Goal: Task Accomplishment & Management: Use online tool/utility

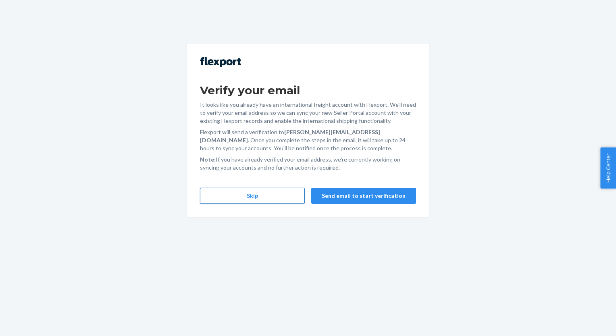
click at [259, 195] on button "Skip" at bounding box center [252, 196] width 105 height 16
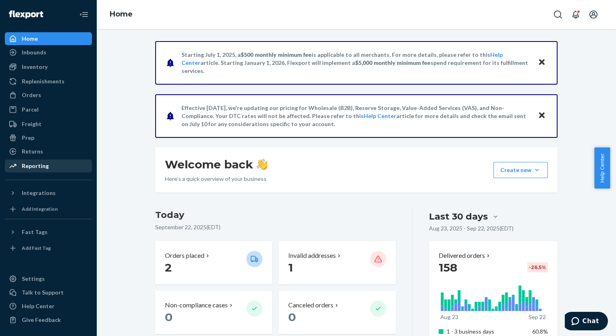
click at [29, 168] on div "Reporting" at bounding box center [35, 166] width 27 height 8
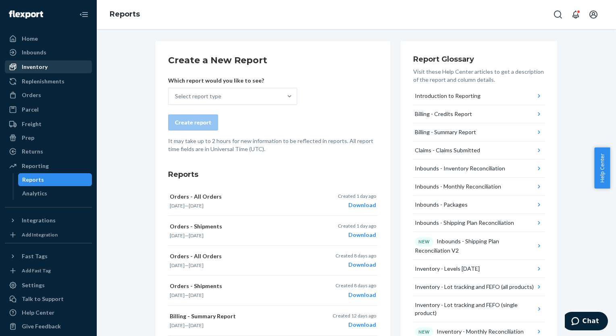
click at [41, 68] on div "Inventory" at bounding box center [35, 67] width 26 height 8
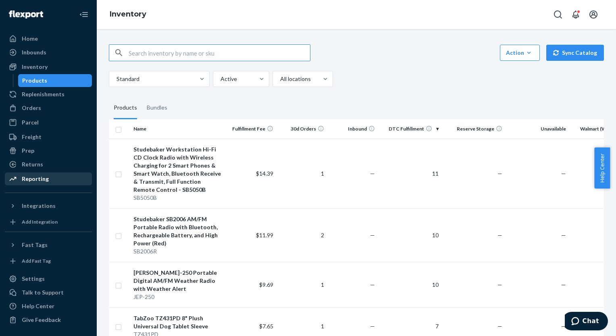
click at [36, 180] on div "Reporting" at bounding box center [35, 179] width 27 height 8
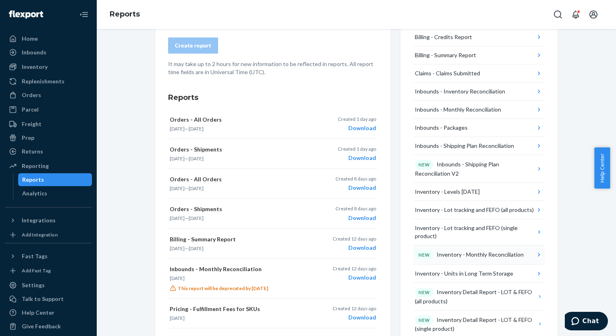
scroll to position [81, 0]
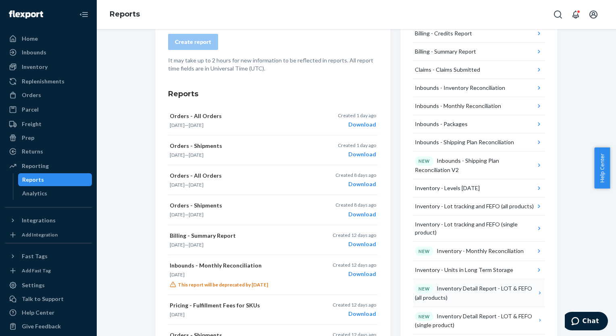
click at [450, 288] on div "NEW Inventory Detail Report - LOT & FEFO (all products)" at bounding box center [476, 293] width 122 height 18
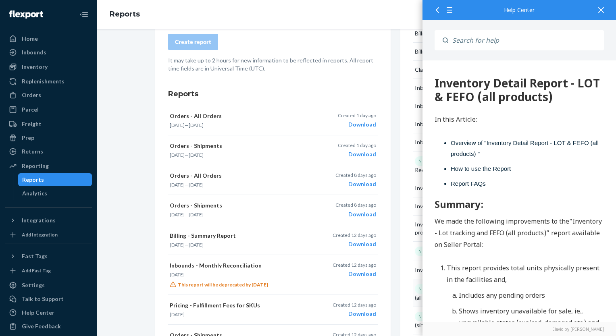
scroll to position [0, 0]
click at [601, 9] on icon at bounding box center [601, 10] width 6 height 6
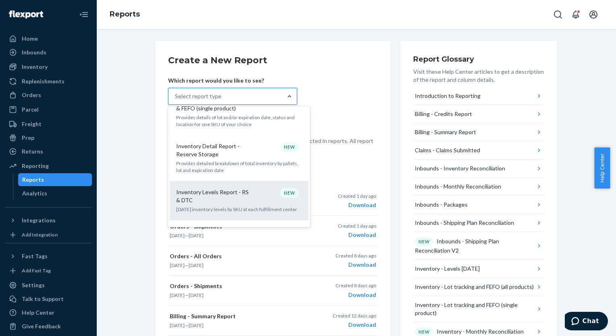
scroll to position [484, 0]
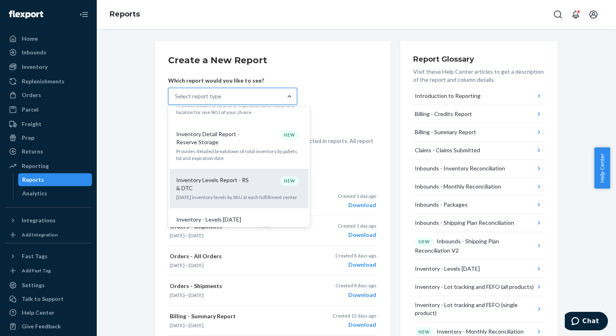
click at [213, 176] on p "Inventory Levels Report - RS & DTC" at bounding box center [214, 184] width 77 height 16
click at [176, 100] on input "option Inventory Levels Report - RS & DTC focused, 15 of 33. 33 results availab…" at bounding box center [175, 96] width 1 height 8
click at [213, 153] on form "Create a New Report Which report would you like to see? option Inventory Levels…" at bounding box center [273, 103] width 210 height 99
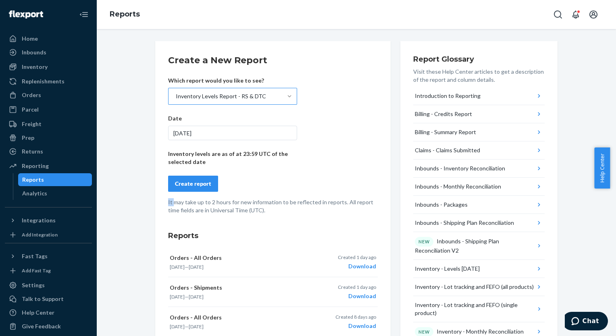
drag, startPoint x: 213, startPoint y: 175, endPoint x: 181, endPoint y: 183, distance: 33.4
click at [181, 183] on div "Create report" at bounding box center [193, 184] width 36 height 8
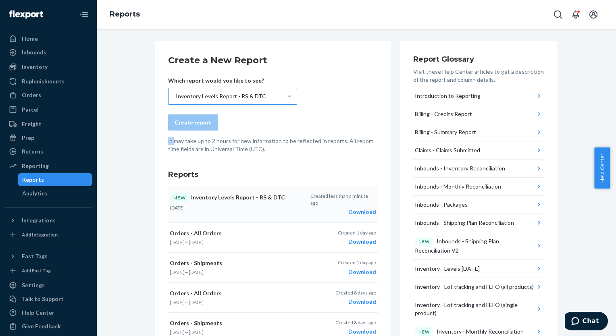
click at [357, 208] on div "Download" at bounding box center [343, 212] width 66 height 8
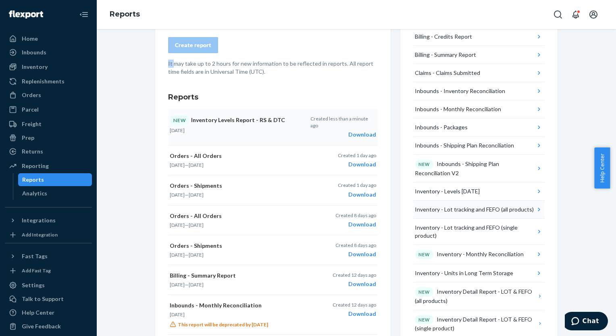
scroll to position [81, 0]
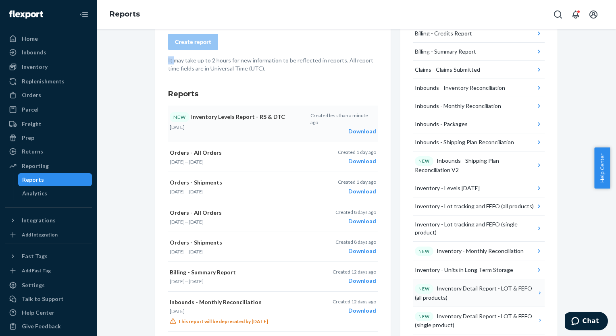
click at [457, 292] on div "NEW Inventory Detail Report - LOT & FEFO (all products)" at bounding box center [476, 293] width 122 height 18
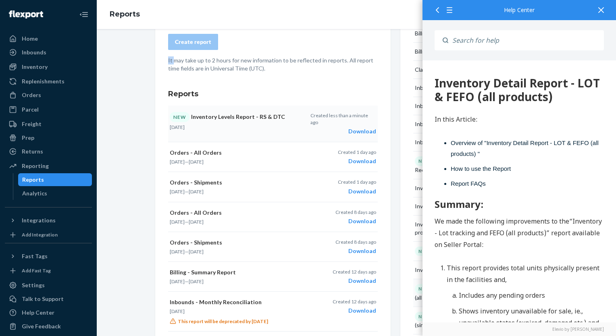
scroll to position [0, 0]
click at [606, 12] on div at bounding box center [601, 10] width 18 height 20
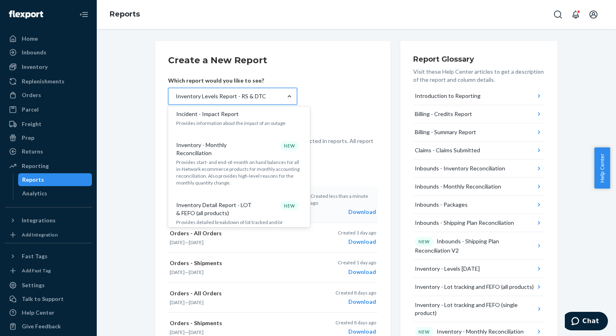
scroll to position [322, 0]
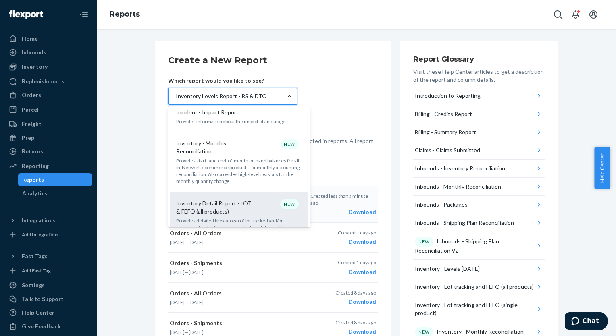
click at [236, 200] on p "Inventory Detail Report - LOT & FEFO (all products)" at bounding box center [214, 208] width 77 height 16
click at [176, 100] on input "option Inventory Levels Report - RS & DTC, selected. option Inventory Detail Re…" at bounding box center [175, 96] width 1 height 8
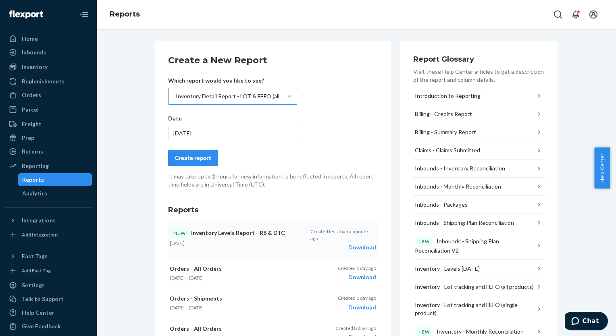
click at [236, 195] on div "Create a New Report Which report would you like to see? Inventory Detail Report…" at bounding box center [273, 304] width 210 height 501
drag, startPoint x: 236, startPoint y: 195, endPoint x: 185, endPoint y: 156, distance: 63.8
click at [185, 156] on div "Create report" at bounding box center [193, 158] width 36 height 8
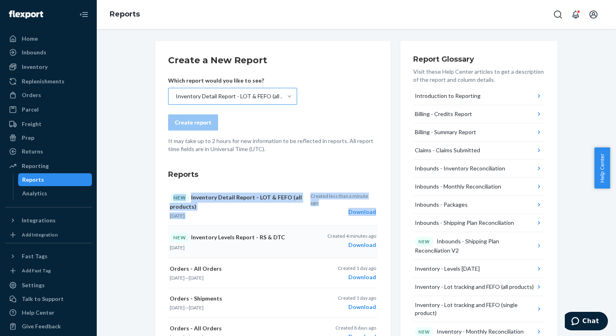
click at [360, 243] on div "Download" at bounding box center [351, 245] width 49 height 8
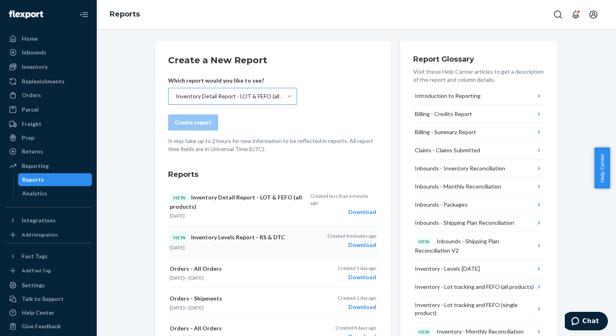
click at [359, 208] on div "Download" at bounding box center [343, 212] width 66 height 8
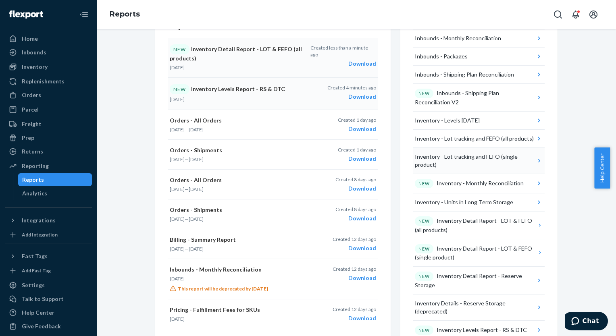
scroll to position [161, 0]
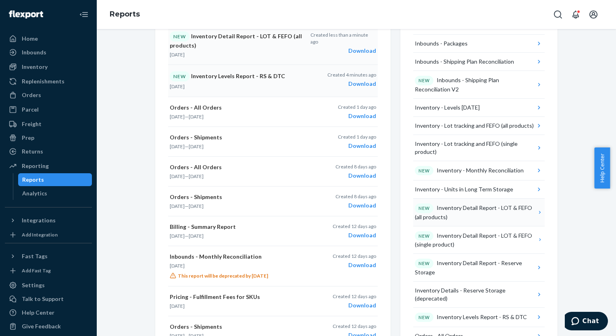
click at [539, 211] on icon "button" at bounding box center [540, 212] width 2 height 3
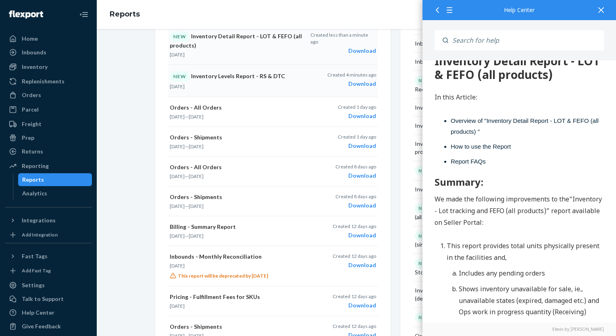
scroll to position [0, 0]
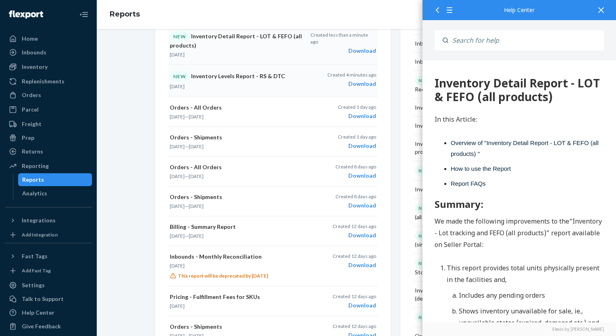
click at [600, 4] on div at bounding box center [601, 10] width 18 height 20
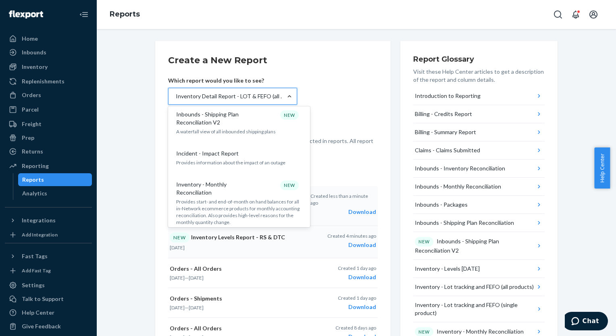
scroll to position [403, 0]
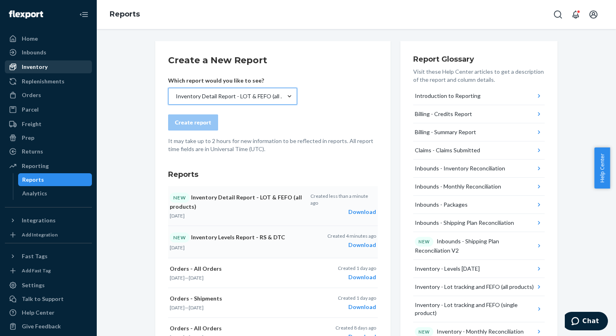
click at [32, 65] on div "Inventory" at bounding box center [35, 67] width 26 height 8
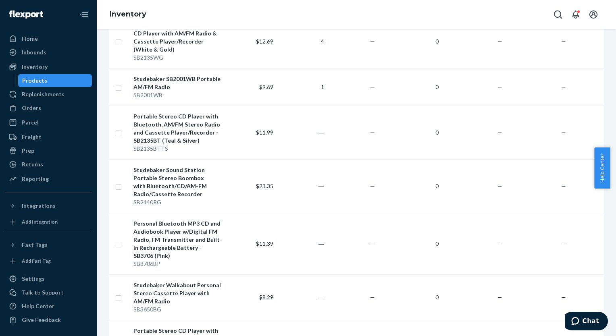
scroll to position [4704, 0]
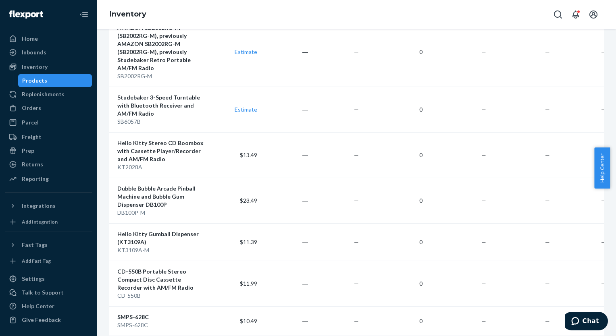
scroll to position [0, 31]
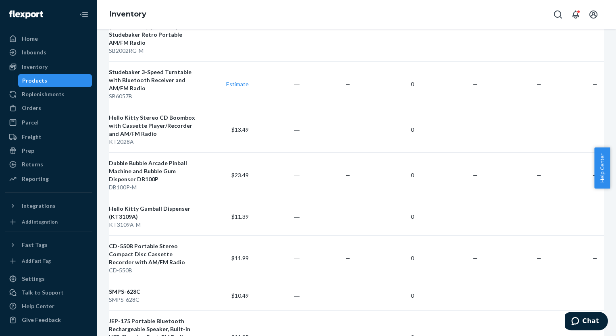
scroll to position [39, 31]
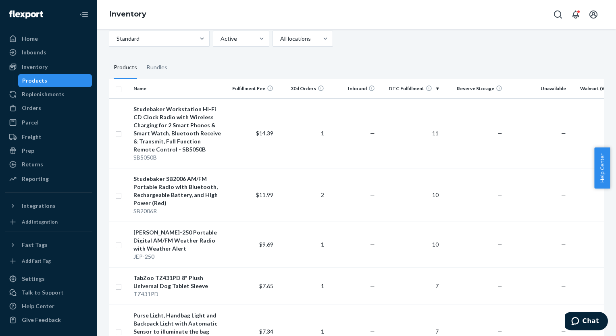
scroll to position [0, 0]
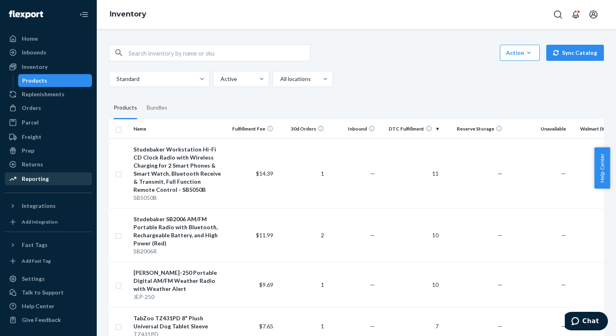
click at [32, 179] on div "Reporting" at bounding box center [35, 179] width 27 height 8
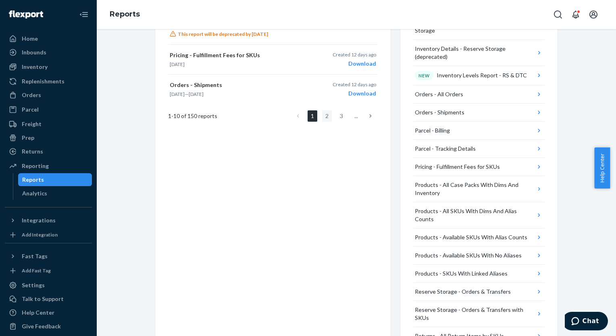
click at [324, 116] on link "2" at bounding box center [327, 115] width 10 height 11
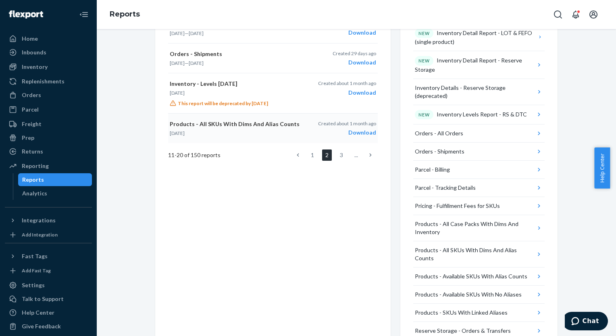
scroll to position [322, 0]
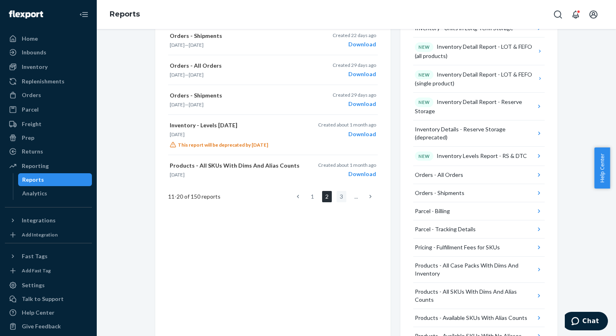
click at [337, 196] on link "3" at bounding box center [342, 196] width 10 height 11
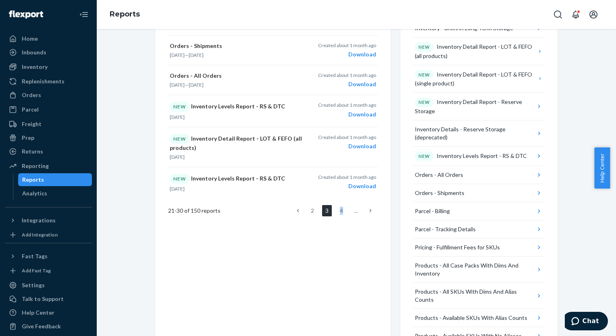
click at [337, 205] on link "4" at bounding box center [342, 210] width 10 height 11
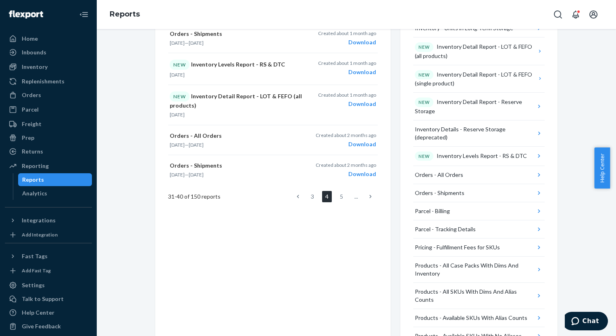
click at [297, 195] on icon at bounding box center [298, 196] width 2 height 3
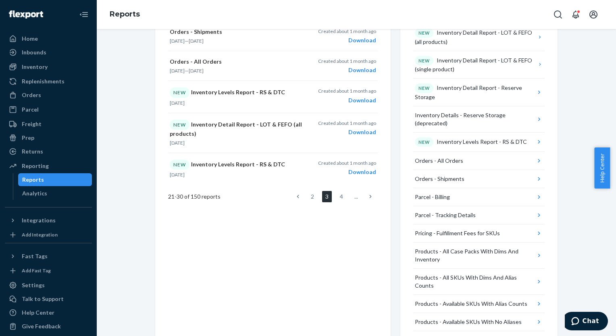
click at [297, 195] on icon at bounding box center [298, 196] width 2 height 3
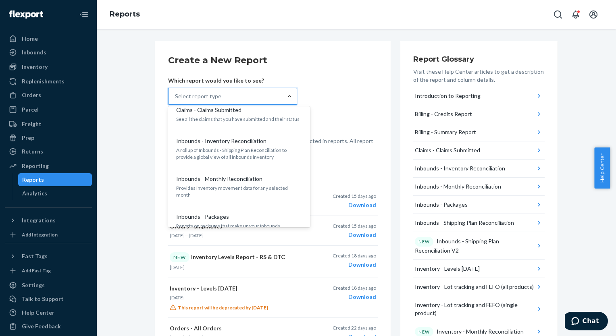
scroll to position [121, 0]
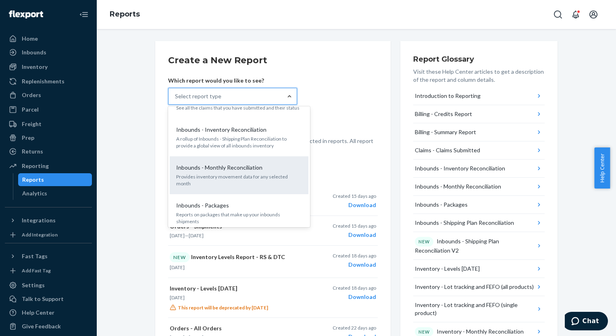
click at [237, 173] on p "Provides inventory movement data for any selected month" at bounding box center [239, 180] width 126 height 14
click at [176, 100] on input "option Inbounds - Monthly Reconciliation focused, 6 of 33. 33 results available…" at bounding box center [175, 96] width 1 height 8
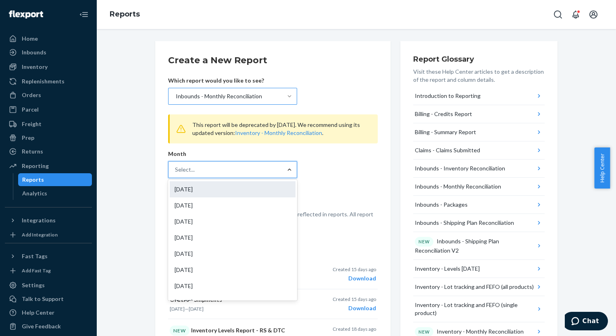
click at [192, 187] on div "Aug 2025" at bounding box center [233, 189] width 126 height 16
click at [176, 174] on input "option Aug 2025 focused, 1 of 56. 56 results available. Use Up and Down to choo…" at bounding box center [175, 170] width 1 height 8
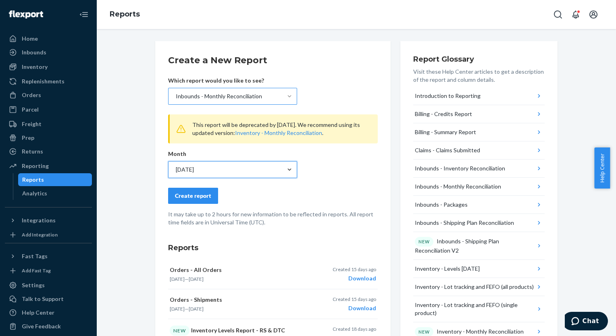
click at [282, 96] on div at bounding box center [289, 96] width 15 height 8
click at [176, 96] on input "Inbounds - Monthly Reconciliation" at bounding box center [175, 96] width 1 height 8
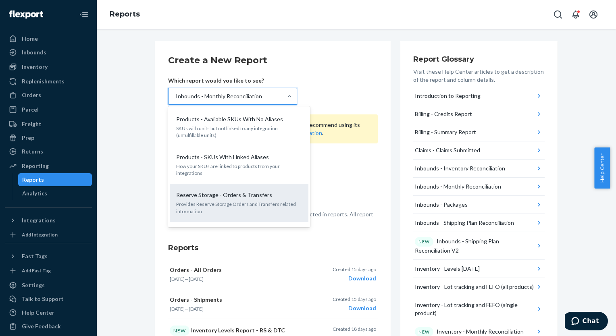
scroll to position [1009, 0]
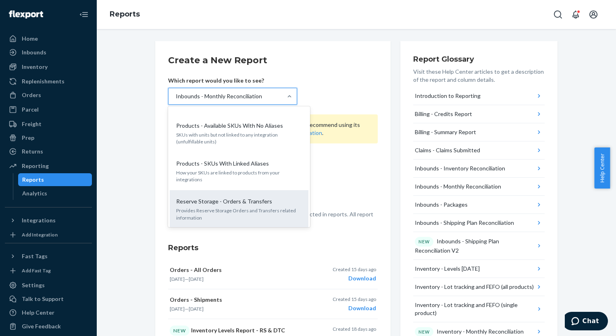
click at [195, 207] on p "Provides Reserve Storage Orders and Transfers related information" at bounding box center [239, 214] width 126 height 14
click at [176, 100] on input "option Inbounds - Monthly Reconciliation, selected. option Reserve Storage - Or…" at bounding box center [175, 96] width 1 height 8
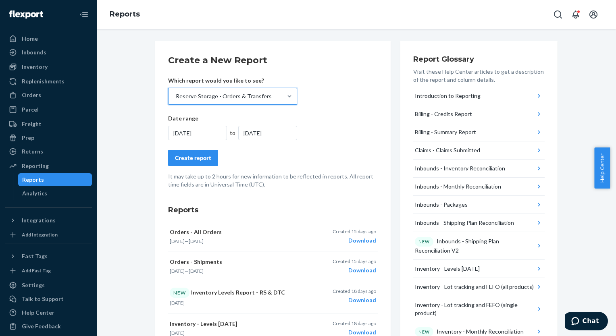
click at [248, 132] on div "9/1/2025" at bounding box center [267, 133] width 59 height 15
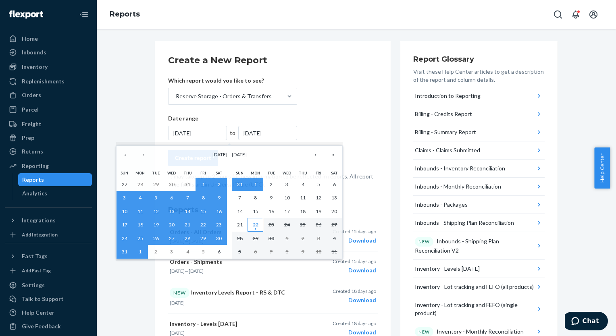
click at [254, 225] on abbr "22" at bounding box center [256, 225] width 6 height 6
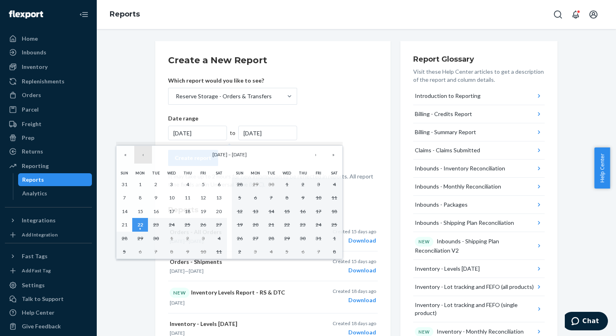
click at [143, 156] on button "‹" at bounding box center [143, 155] width 18 height 18
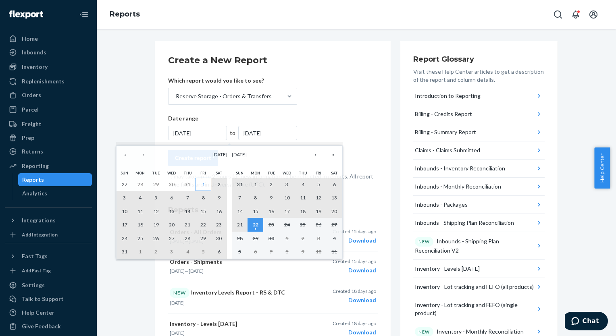
click at [202, 184] on abbr "1" at bounding box center [203, 184] width 3 height 6
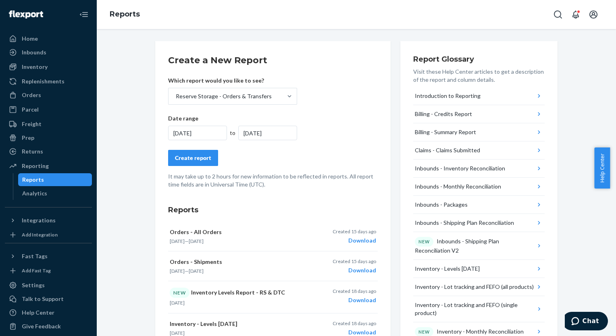
click at [196, 159] on div "Create report" at bounding box center [193, 158] width 36 height 8
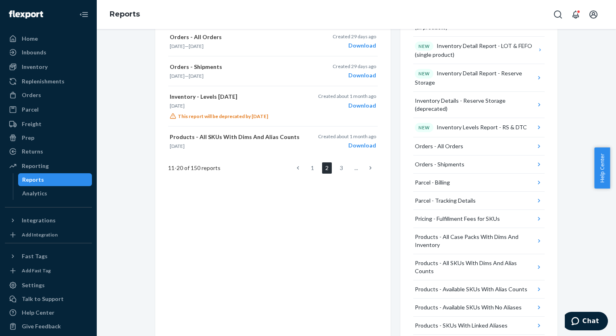
scroll to position [416, 0]
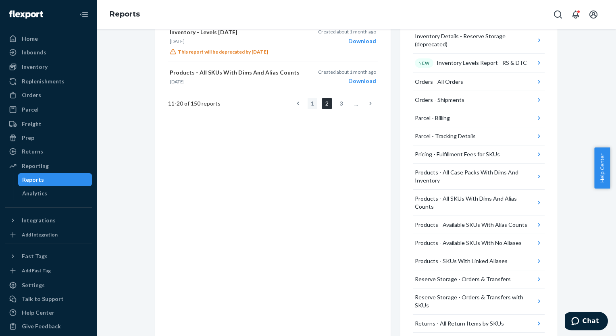
click at [309, 104] on link "1" at bounding box center [313, 103] width 10 height 11
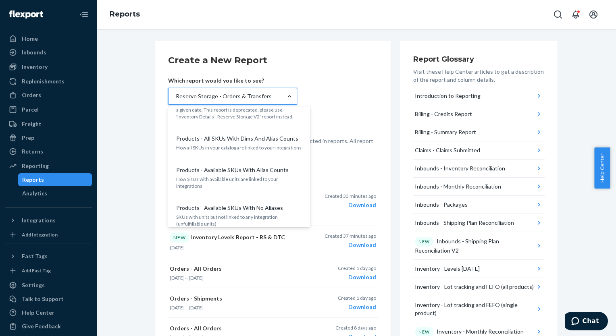
scroll to position [1048, 0]
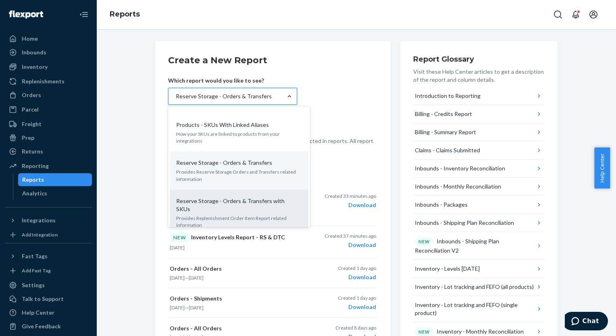
click at [208, 197] on p "Reserve Storage - Orders & Transfers with SKUs" at bounding box center [237, 205] width 123 height 16
click at [176, 100] on input "option Reserve Storage - Orders & Transfers, selected. option Reserve Storage -…" at bounding box center [175, 96] width 1 height 8
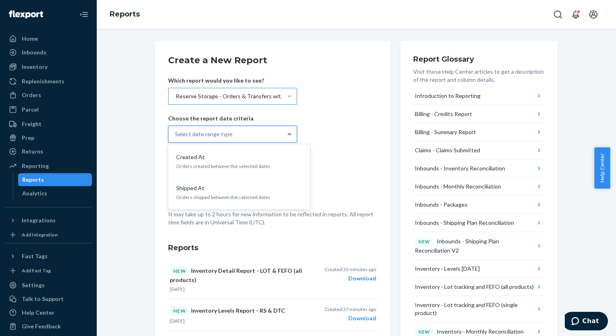
click at [341, 140] on form "Create a New Report Which report would you like to see? Reserve Storage - Order…" at bounding box center [273, 140] width 210 height 172
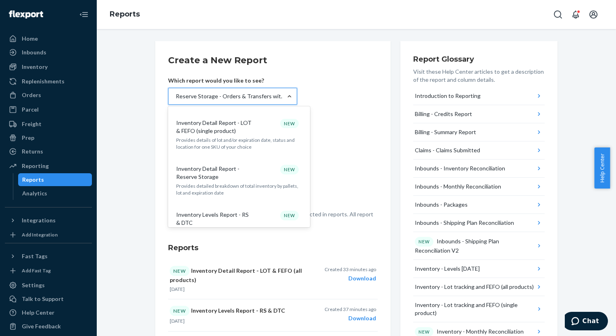
scroll to position [434, 0]
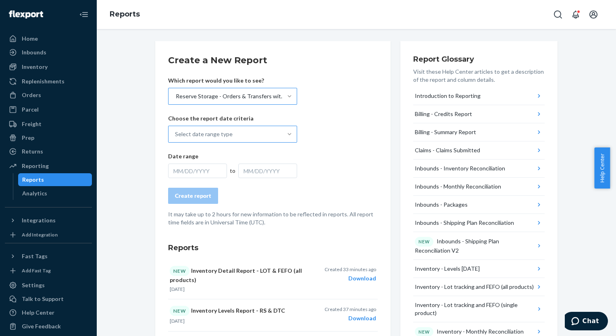
click at [334, 87] on form "Create a New Report Which report would you like to see? Reserve Storage - Order…" at bounding box center [273, 140] width 210 height 172
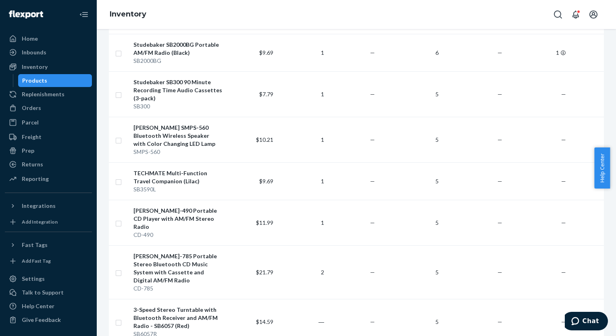
scroll to position [443, 0]
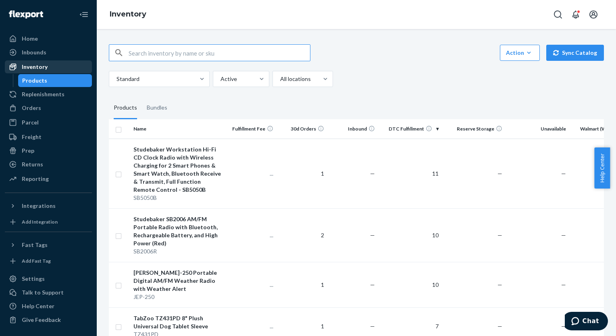
click at [40, 67] on div "Inventory" at bounding box center [35, 67] width 26 height 8
click at [31, 66] on div "Inventory" at bounding box center [35, 67] width 26 height 8
click at [14, 66] on icon at bounding box center [13, 67] width 7 height 7
click at [33, 94] on div "Replenishments" at bounding box center [43, 94] width 43 height 8
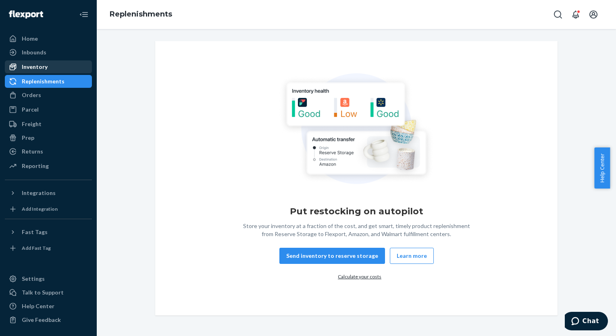
click at [13, 66] on icon at bounding box center [13, 67] width 7 height 7
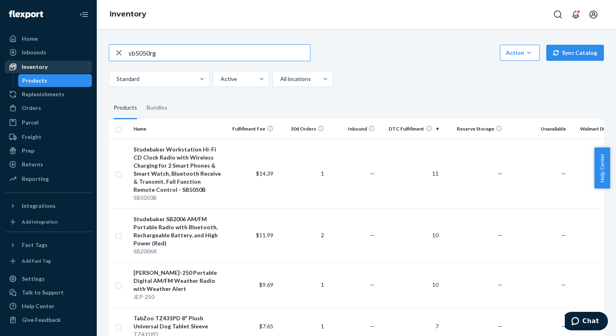
type input "sb5050rg"
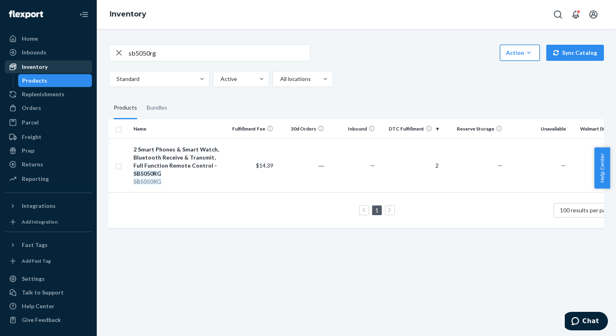
click at [527, 52] on icon "button" at bounding box center [529, 53] width 4 height 2
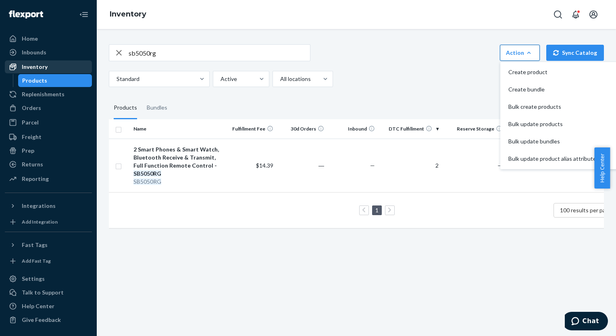
click at [34, 67] on div "Inventory" at bounding box center [35, 67] width 26 height 8
click at [35, 52] on div "Inbounds" at bounding box center [34, 52] width 25 height 8
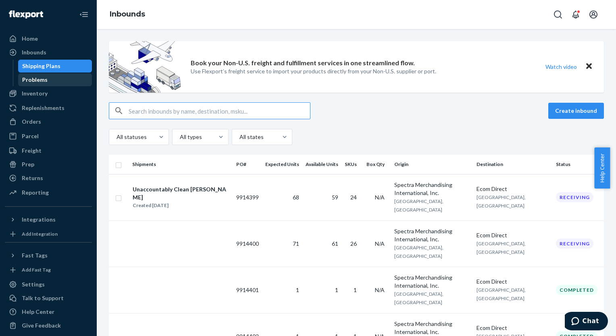
click at [29, 79] on div "Problems" at bounding box center [34, 80] width 25 height 8
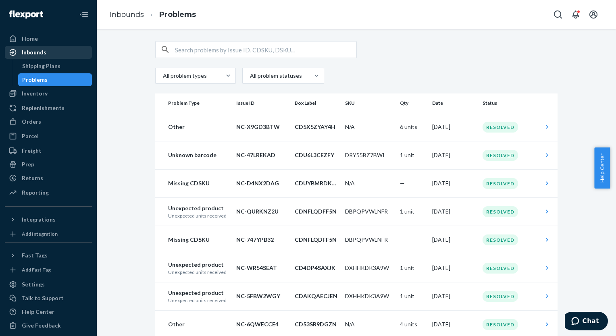
click at [35, 55] on div "Inbounds" at bounding box center [34, 52] width 25 height 8
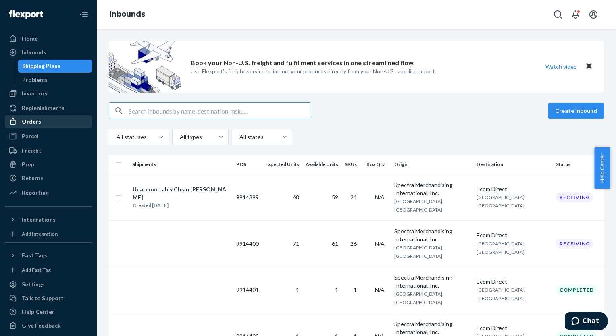
click at [31, 122] on div "Orders" at bounding box center [31, 122] width 19 height 8
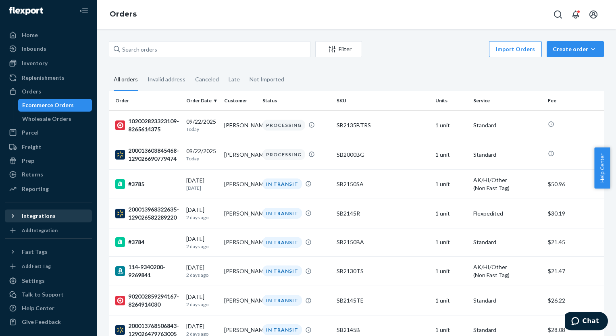
scroll to position [5, 0]
